Goal: Check status: Check status

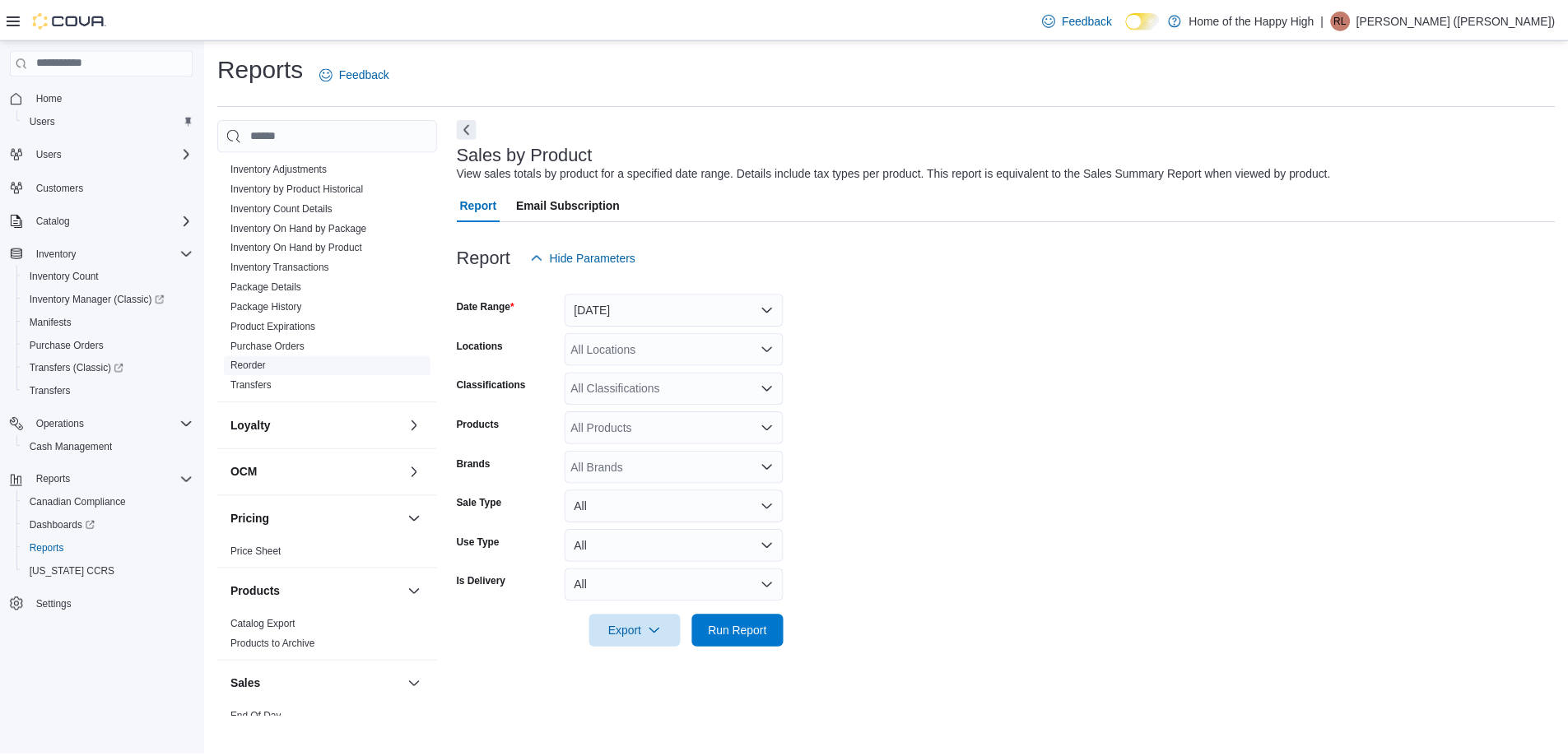
scroll to position [658, 0]
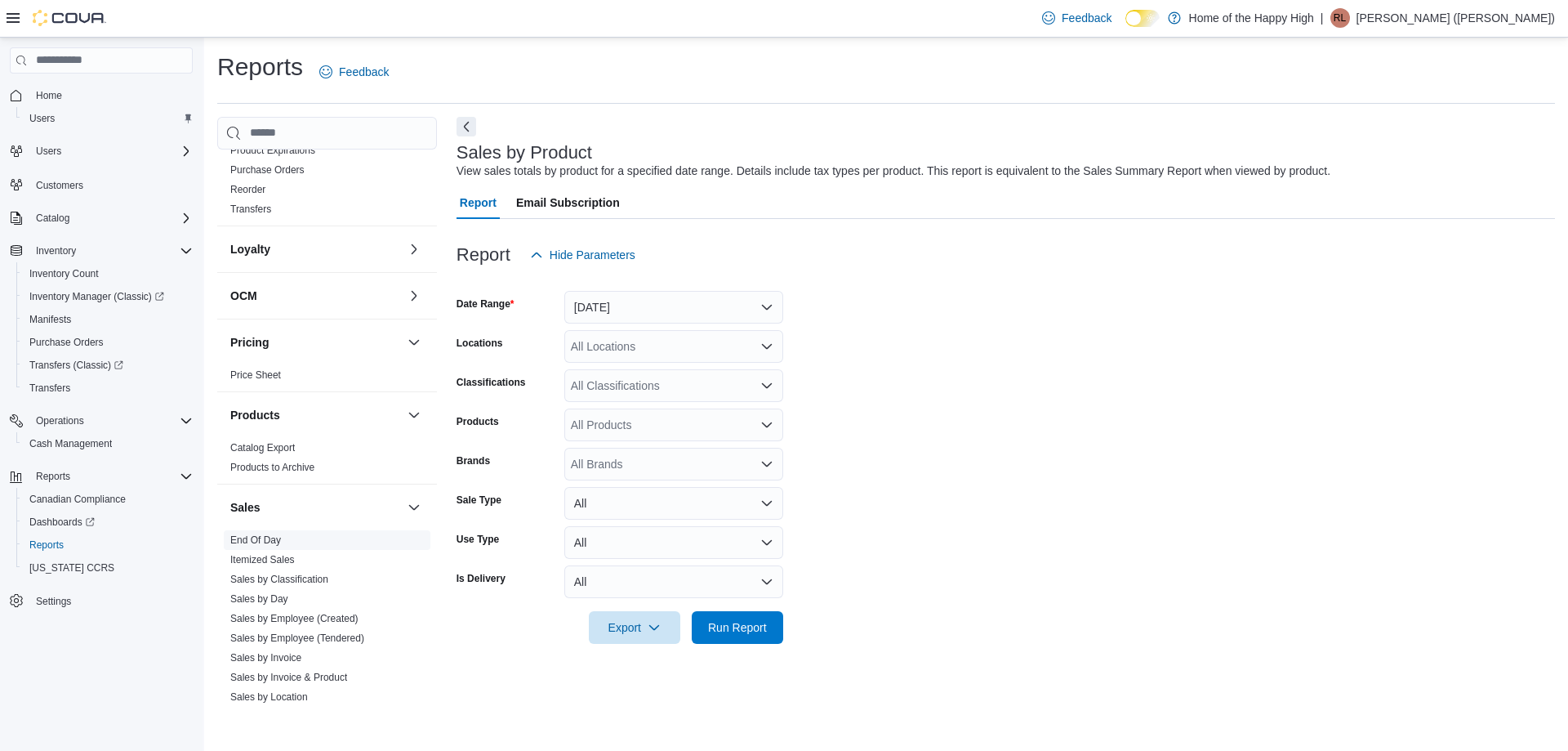
click at [256, 543] on link "End Of Day" at bounding box center [255, 540] width 51 height 12
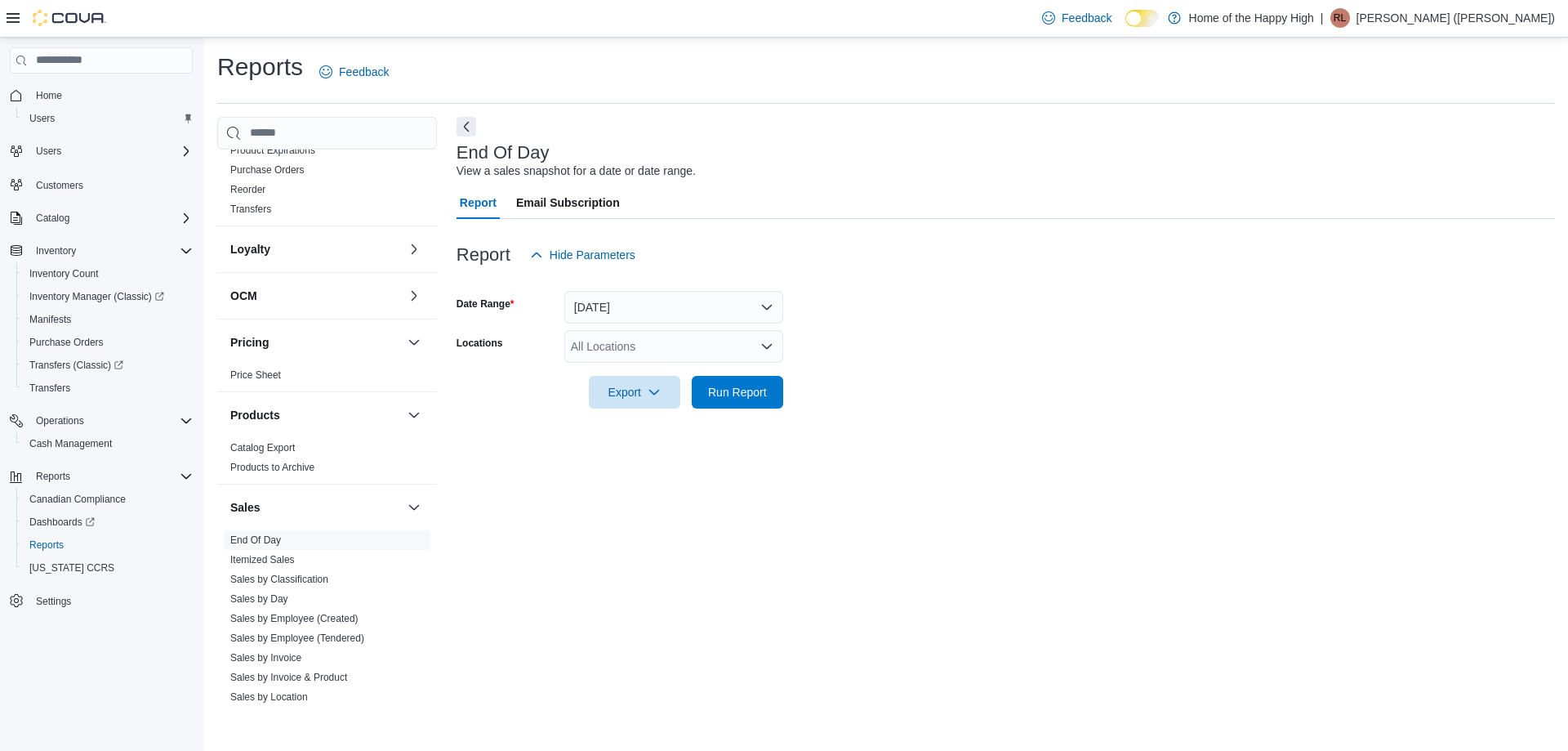
click at [588, 350] on div "All Locations" at bounding box center [674, 346] width 219 height 33
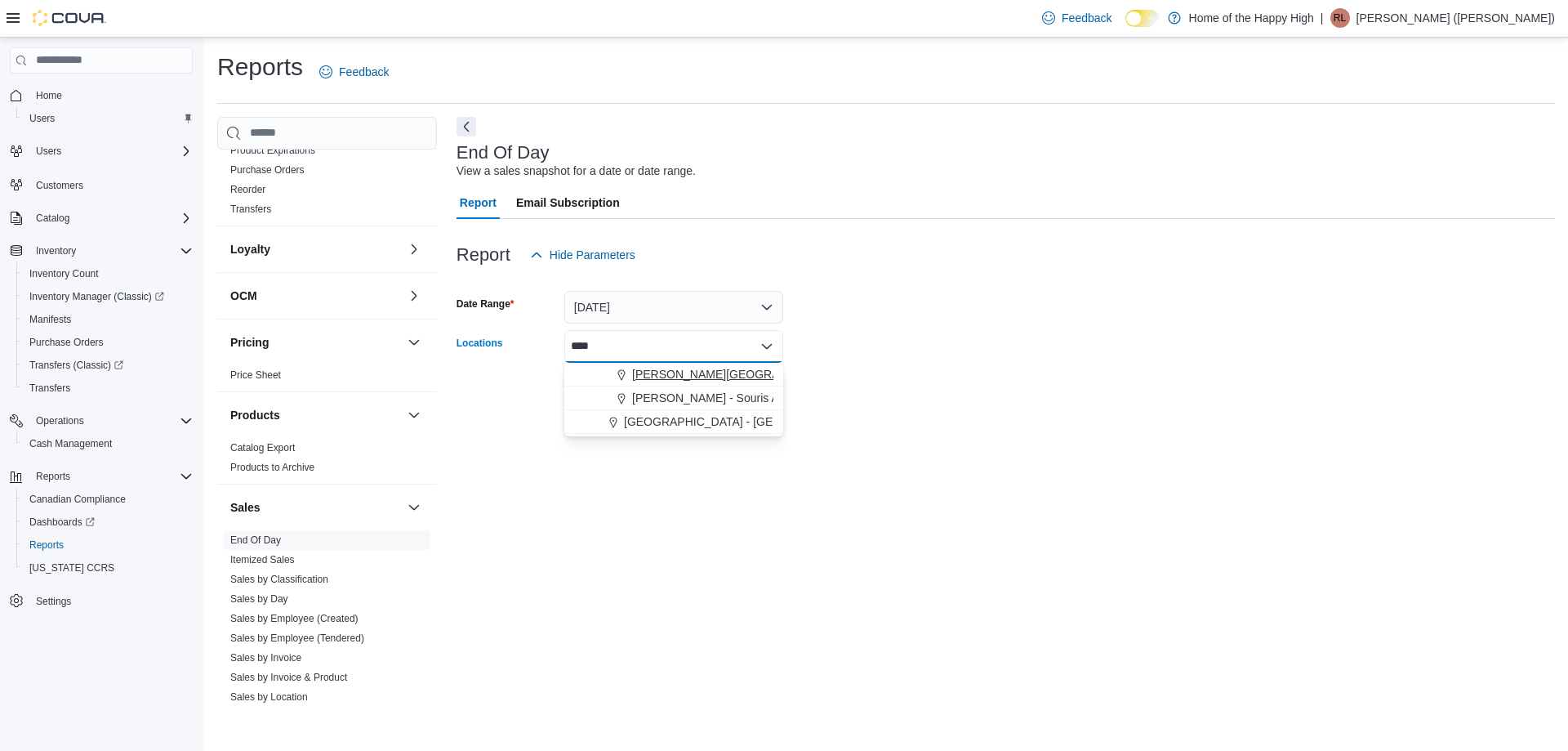
type input "****"
click at [638, 374] on span "[PERSON_NAME][GEOGRAPHIC_DATA] - Fire & Flower" at bounding box center [778, 373] width 292 height 16
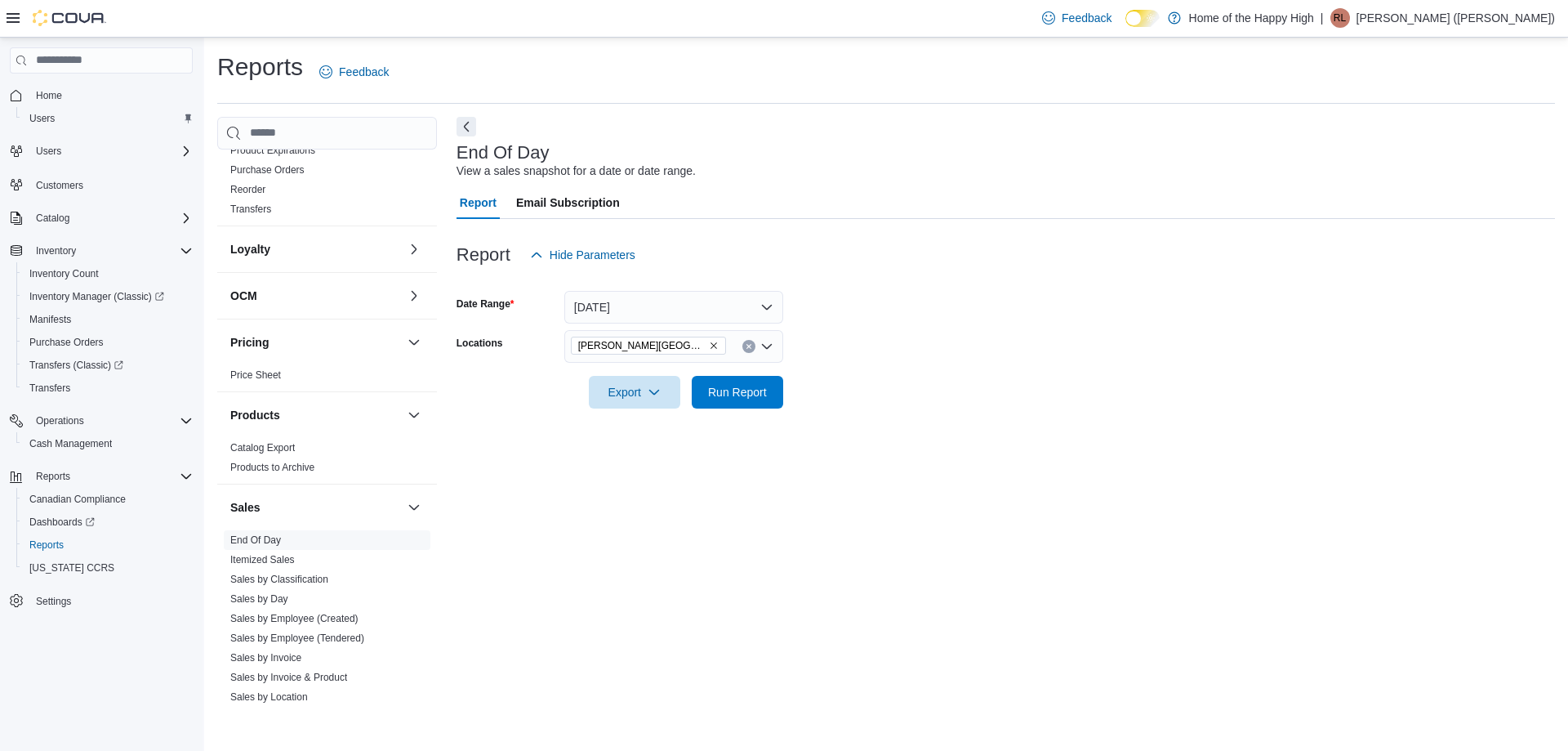
click at [1112, 373] on div at bounding box center [1006, 369] width 1099 height 13
click at [763, 394] on span "Run Report" at bounding box center [738, 391] width 59 height 16
